Goal: Find specific page/section: Find specific page/section

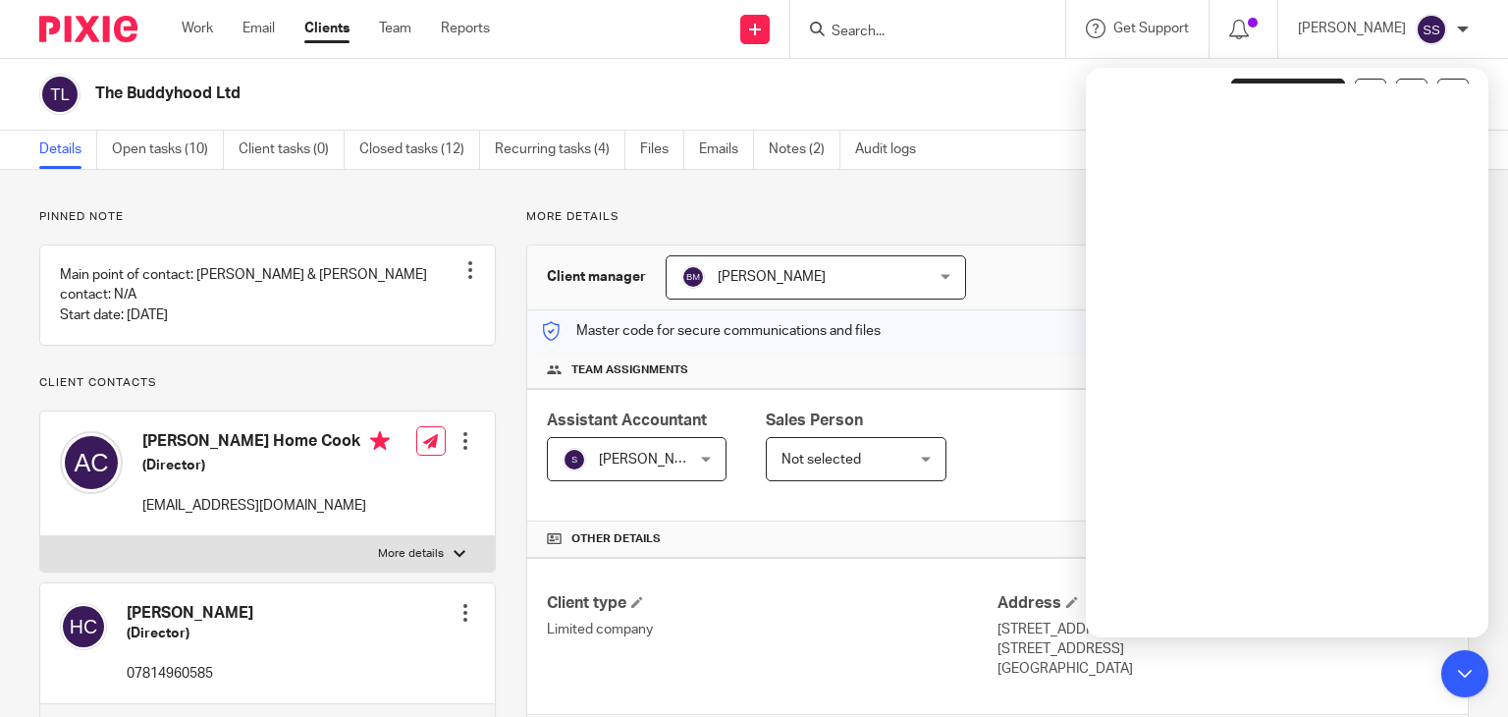
scroll to position [526, 0]
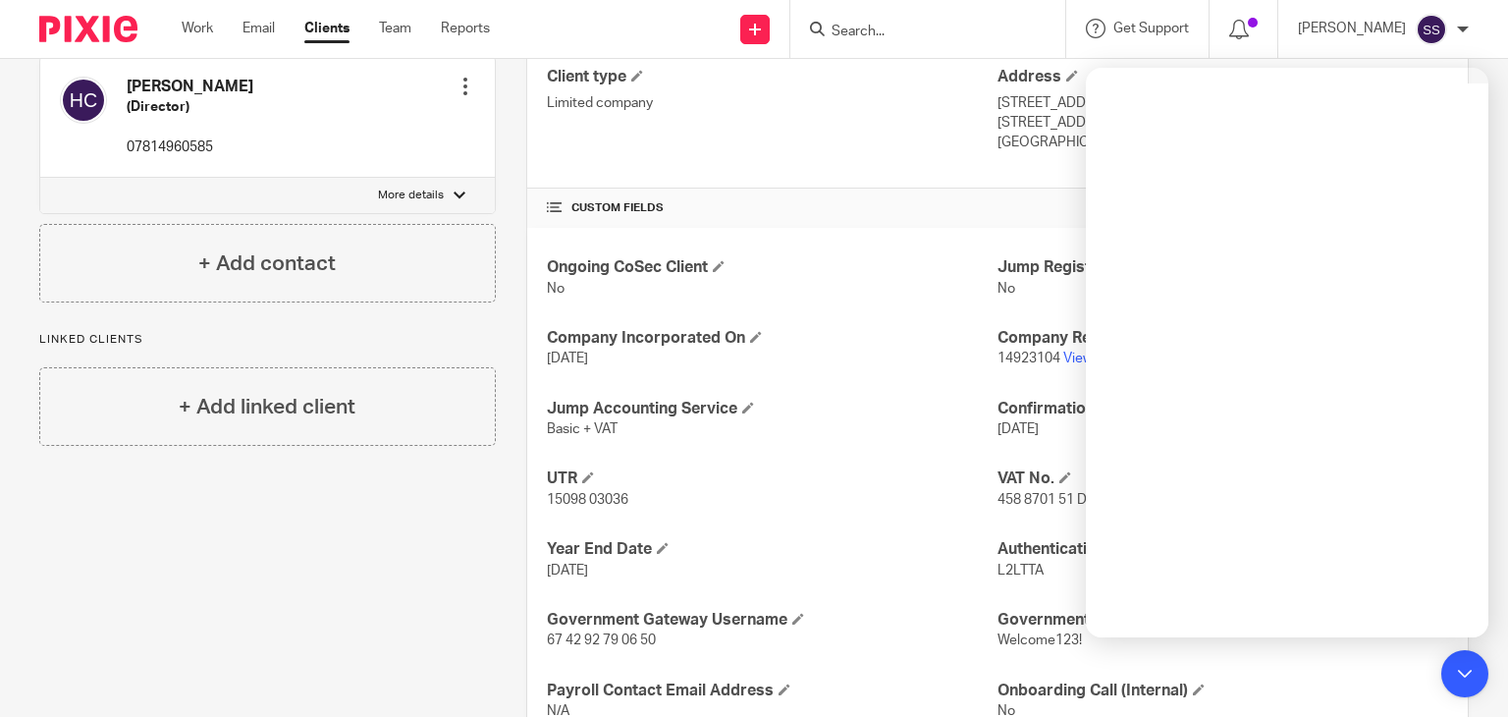
click at [850, 34] on input "Search" at bounding box center [918, 33] width 177 height 18
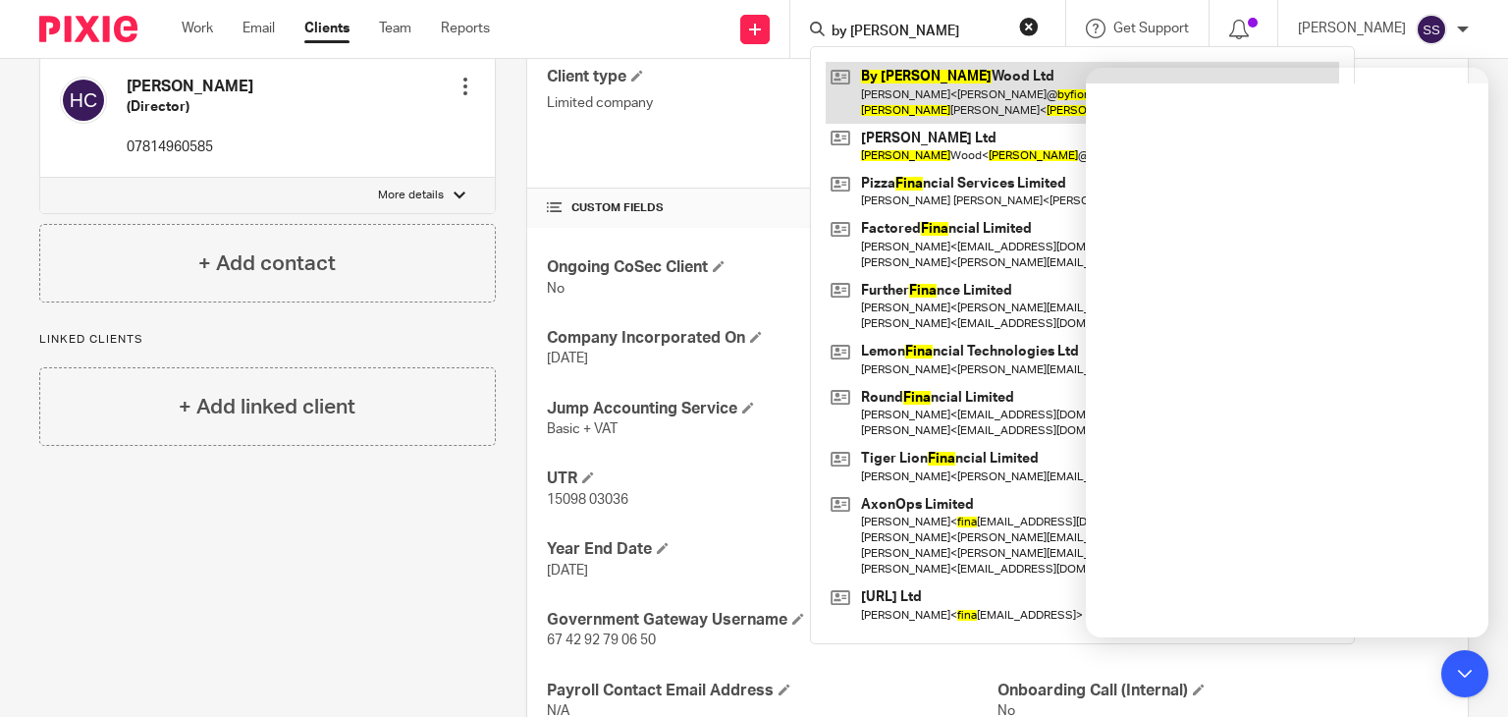
type input "by fiona"
click at [959, 113] on link at bounding box center [1083, 92] width 514 height 61
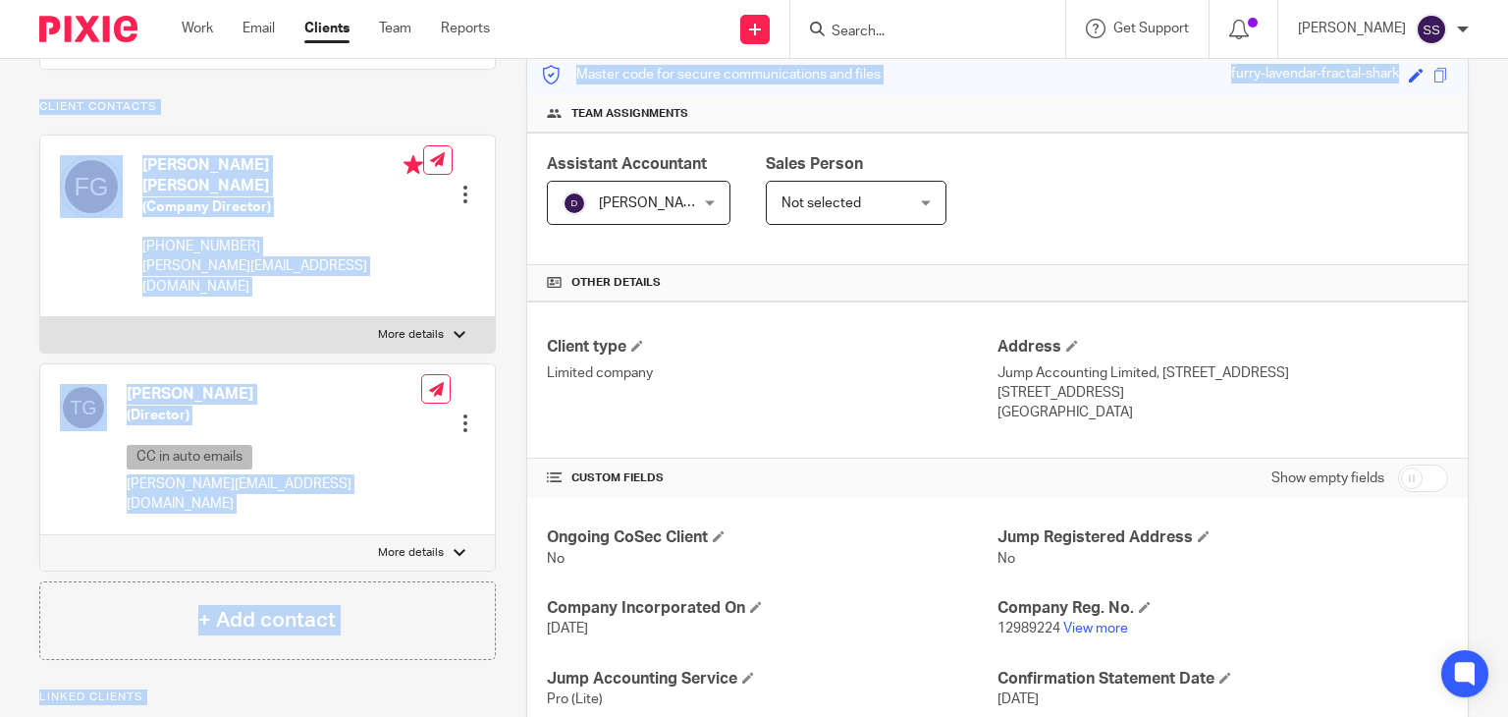
scroll to position [227, 0]
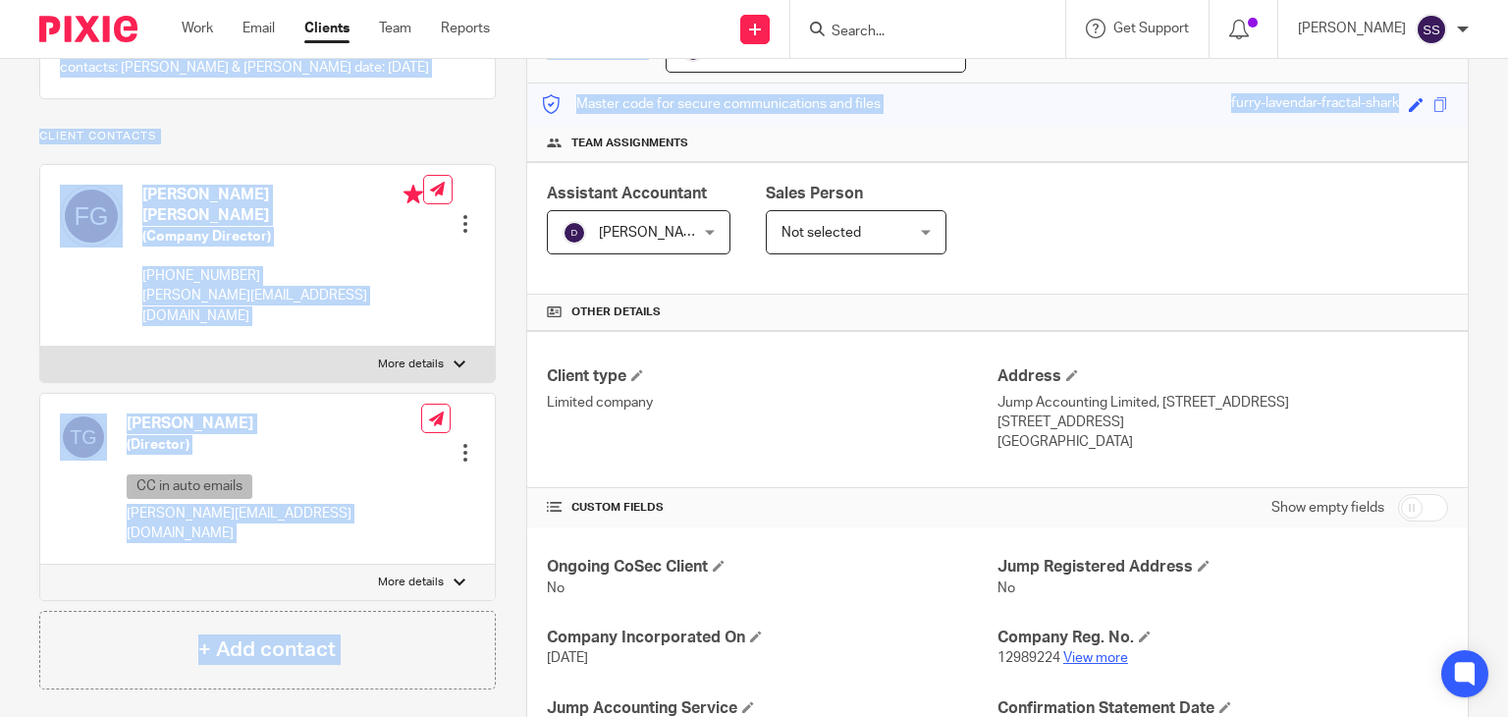
click at [1064, 653] on link "View more" at bounding box center [1096, 658] width 65 height 14
